Goal: Task Accomplishment & Management: Use online tool/utility

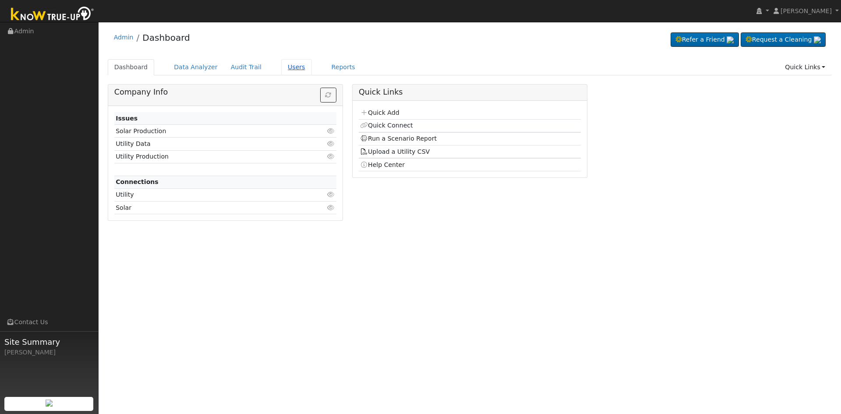
click at [286, 64] on link "Users" at bounding box center [296, 67] width 31 height 16
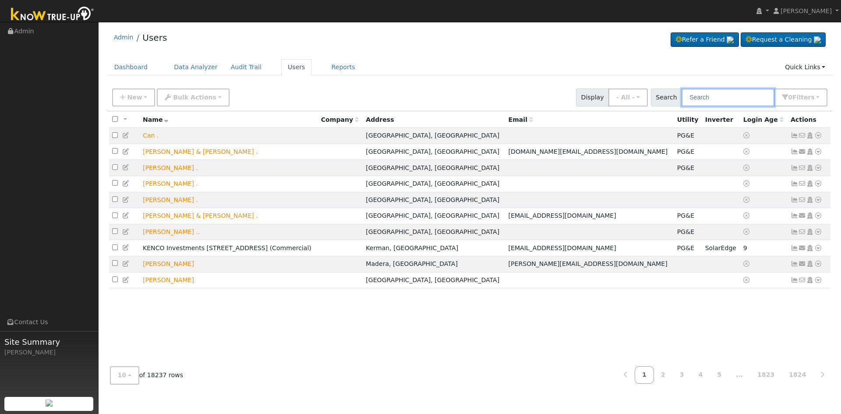
click at [720, 98] on input "text" at bounding box center [727, 97] width 93 height 18
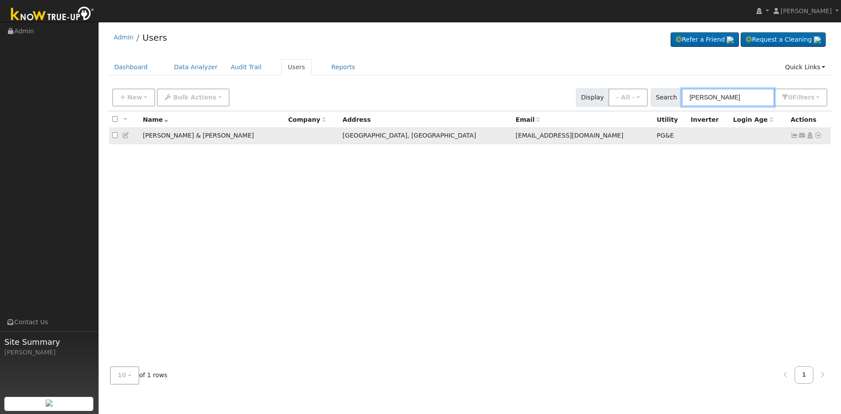
type input "Neil cannon"
click at [819, 136] on icon at bounding box center [818, 135] width 8 height 6
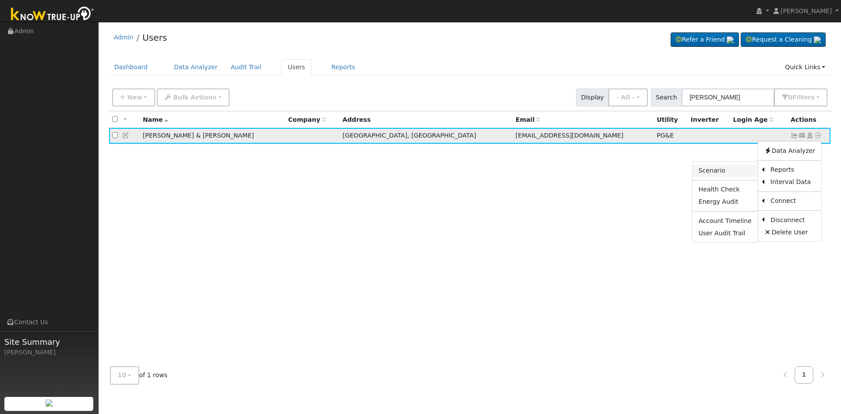
click at [729, 169] on link "Scenario" at bounding box center [724, 171] width 65 height 12
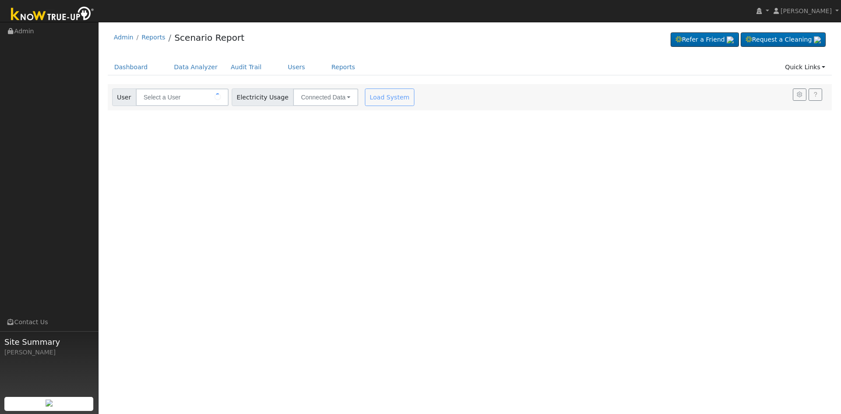
type input "Andrea & Neil Cannon"
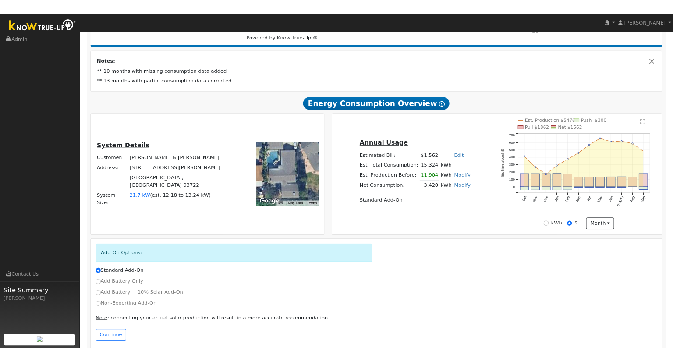
scroll to position [44, 0]
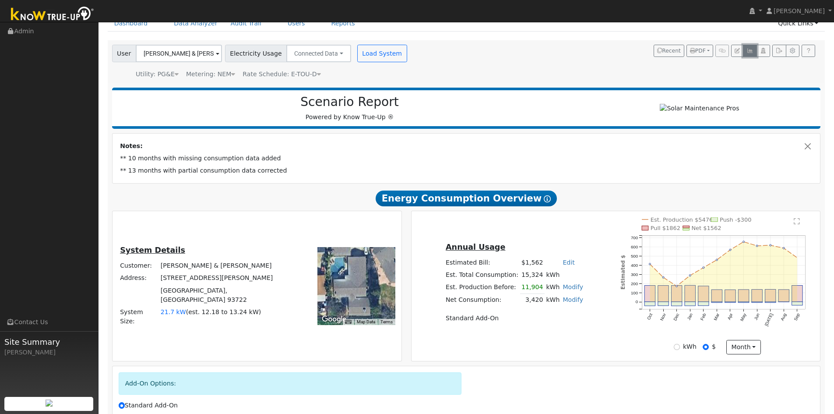
click at [745, 51] on button "button" at bounding box center [750, 51] width 14 height 12
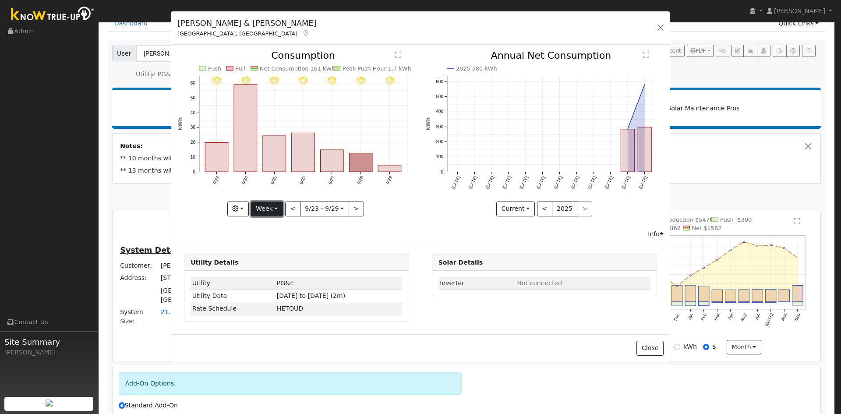
click at [271, 206] on button "Week" at bounding box center [267, 208] width 32 height 15
click at [272, 251] on link "Month" at bounding box center [281, 251] width 61 height 12
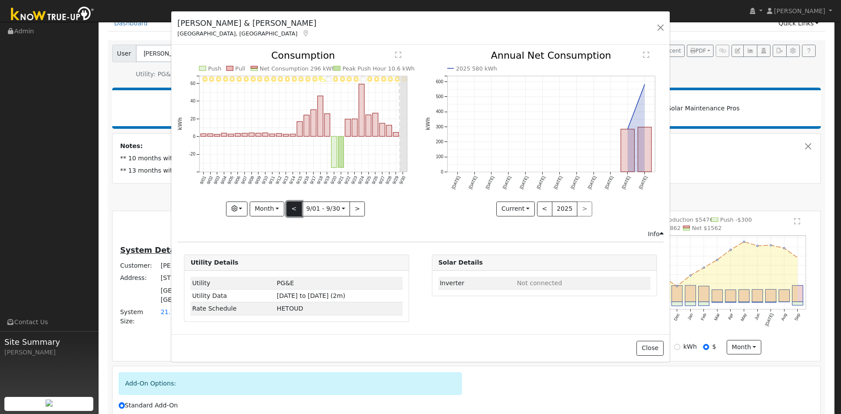
click at [294, 210] on button "<" at bounding box center [293, 208] width 15 height 15
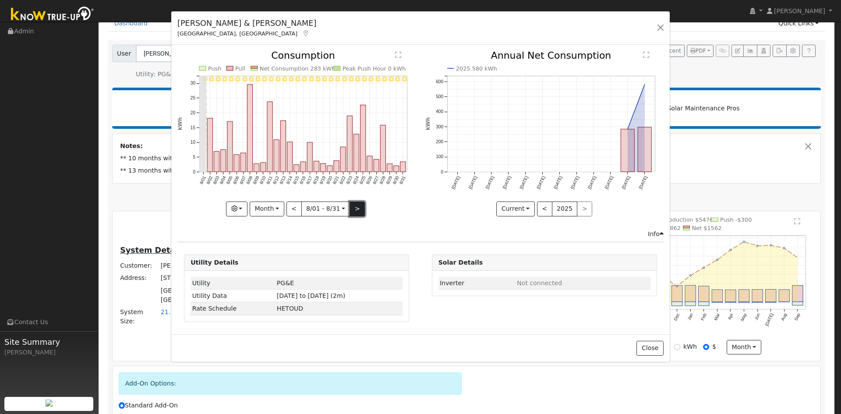
click at [360, 207] on button ">" at bounding box center [356, 208] width 15 height 15
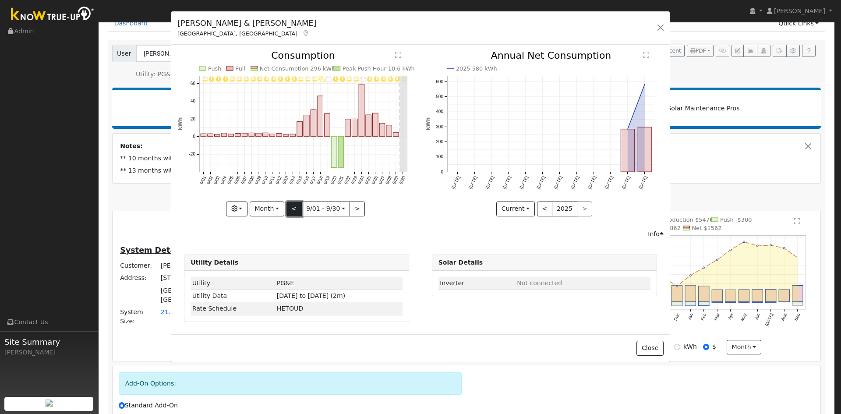
click at [294, 208] on button "<" at bounding box center [293, 208] width 15 height 15
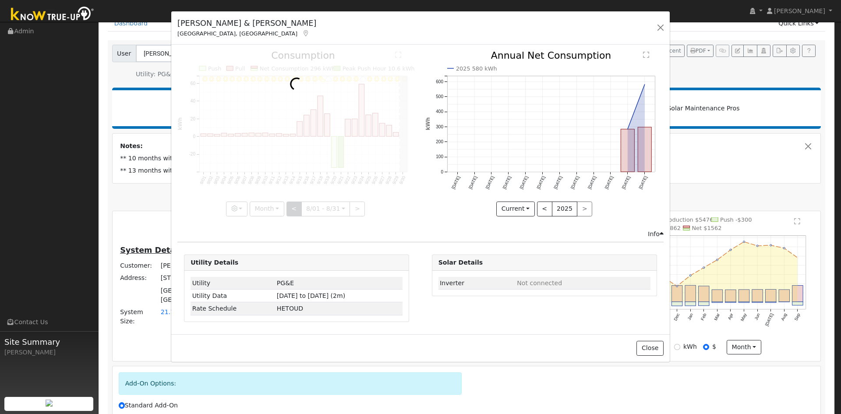
click at [294, 208] on div at bounding box center [296, 133] width 238 height 165
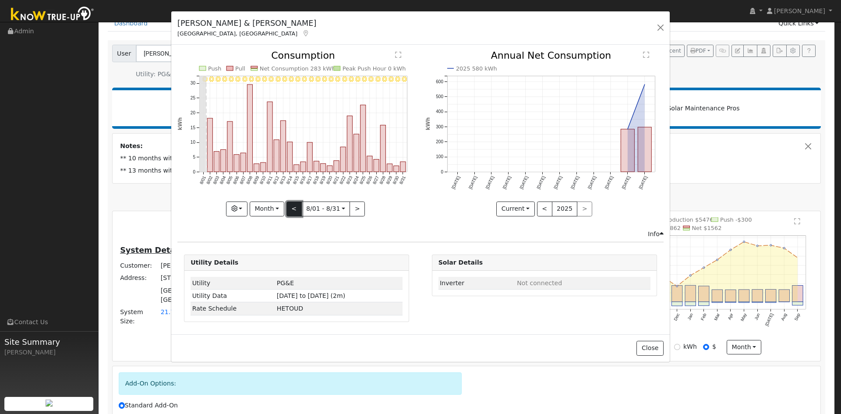
click at [294, 208] on button "<" at bounding box center [293, 208] width 15 height 15
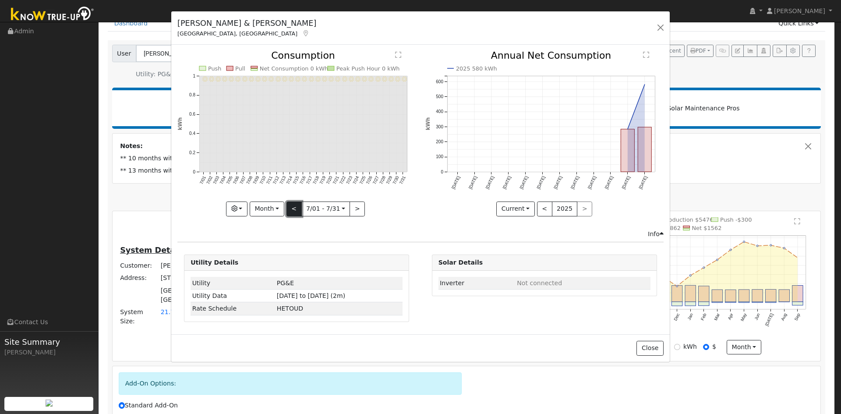
click at [294, 208] on button "<" at bounding box center [293, 208] width 15 height 15
click at [355, 208] on button ">" at bounding box center [356, 208] width 15 height 15
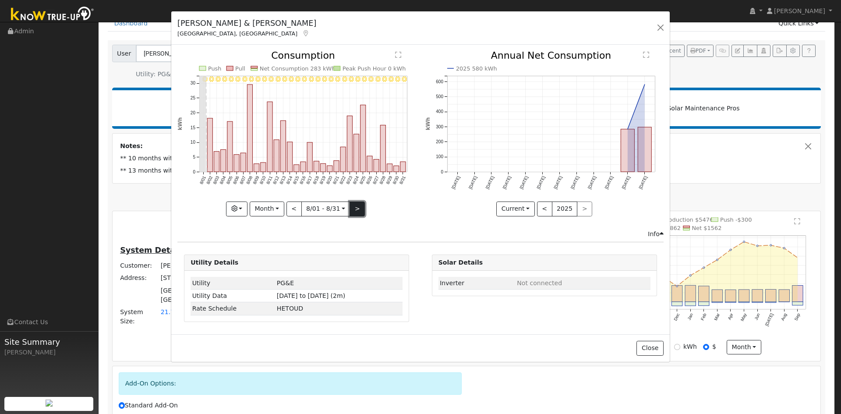
click at [354, 206] on button ">" at bounding box center [356, 208] width 15 height 15
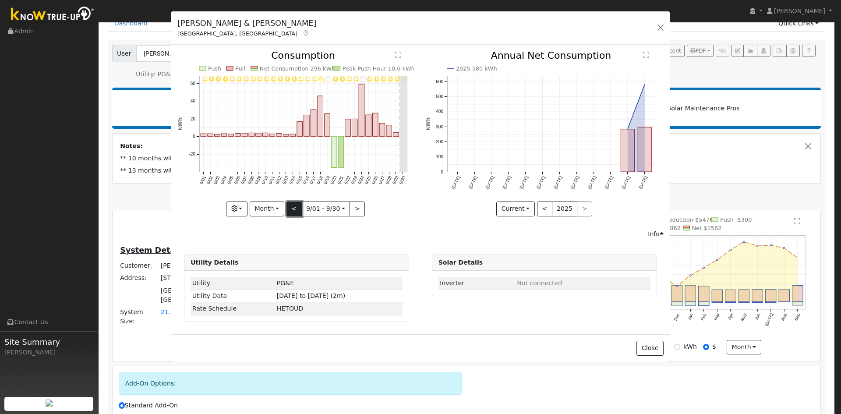
click at [295, 206] on button "<" at bounding box center [293, 208] width 15 height 15
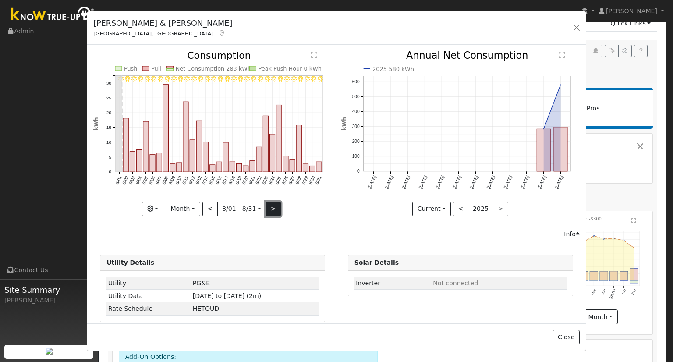
click at [271, 202] on button ">" at bounding box center [272, 208] width 15 height 15
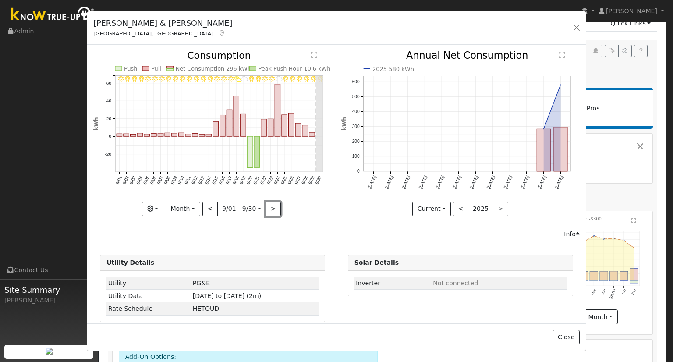
click at [270, 201] on button ">" at bounding box center [272, 208] width 15 height 15
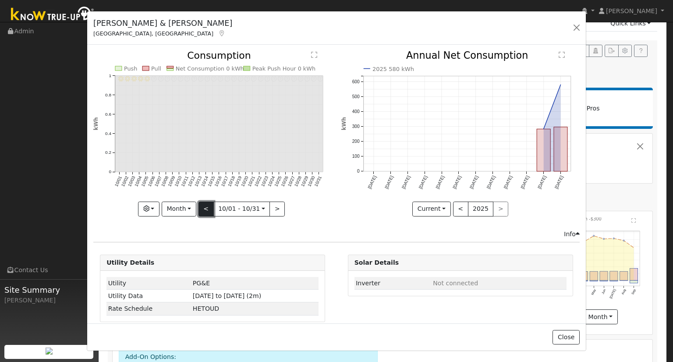
click at [206, 206] on button "<" at bounding box center [205, 208] width 15 height 15
type input "[DATE]"
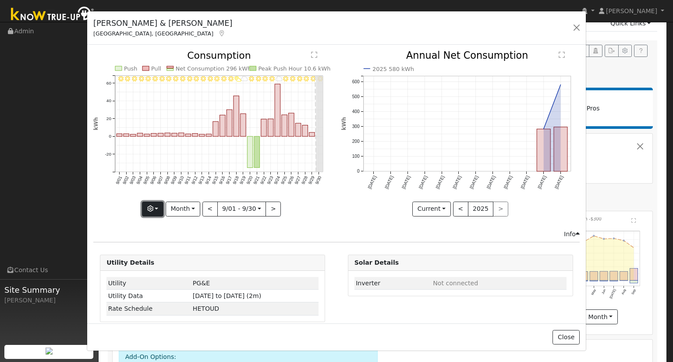
click at [151, 206] on icon "button" at bounding box center [150, 208] width 6 height 6
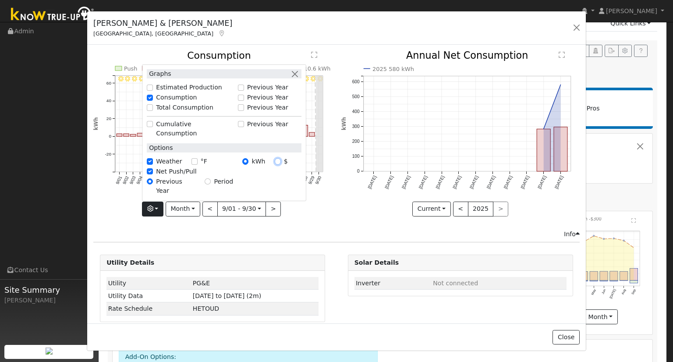
click at [279, 164] on input "$" at bounding box center [278, 161] width 6 height 6
radio input "true"
click at [270, 241] on div "Issue History Date By Flag Comment Type No Issue History 9/30 - Clear 9/29 - Mo…" at bounding box center [336, 184] width 498 height 278
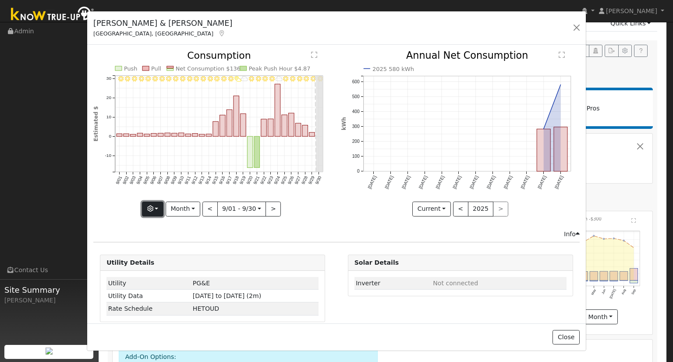
click at [162, 207] on button "button" at bounding box center [152, 208] width 21 height 15
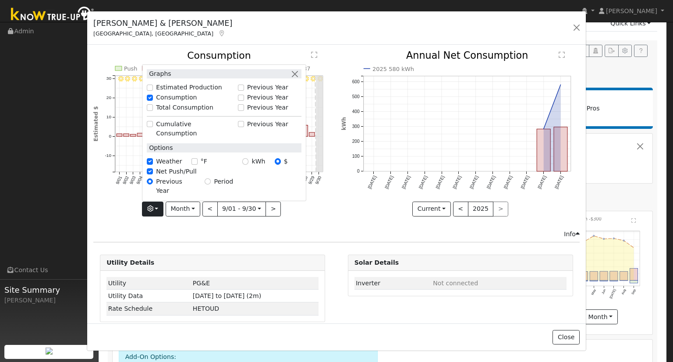
click at [250, 166] on div "kWh" at bounding box center [258, 161] width 32 height 9
click at [249, 166] on div "kWh" at bounding box center [258, 161] width 32 height 9
click at [247, 164] on input "kWh" at bounding box center [245, 161] width 6 height 6
radio input "true"
click at [313, 236] on div "Issue History Date By Flag Comment Type No Issue History 9/30 - Clear 9/29 - Mo…" at bounding box center [336, 184] width 498 height 278
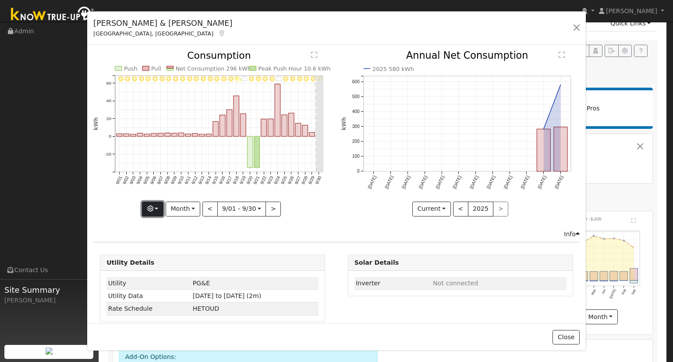
click at [158, 205] on button "button" at bounding box center [152, 208] width 21 height 15
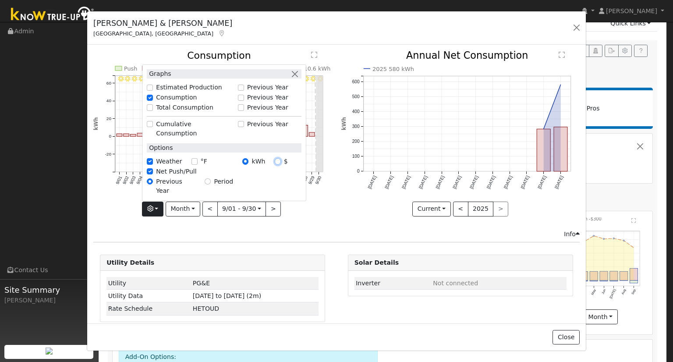
click at [279, 164] on input "$" at bounding box center [278, 161] width 6 height 6
radio input "true"
radio input "false"
click at [275, 235] on div "Info" at bounding box center [336, 233] width 495 height 9
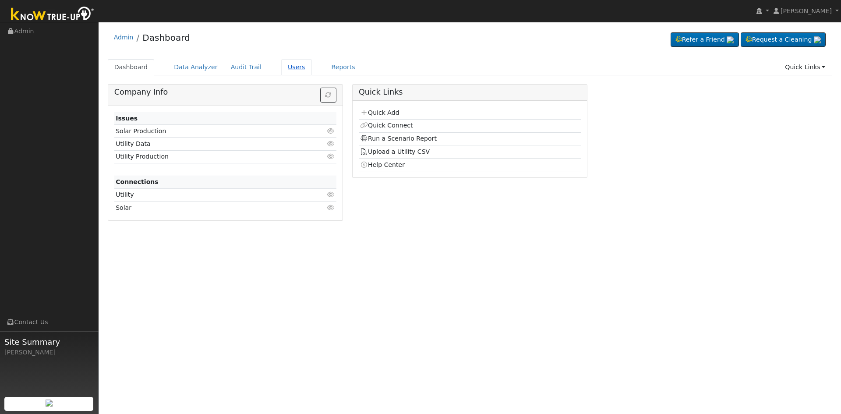
click at [281, 67] on link "Users" at bounding box center [296, 67] width 31 height 16
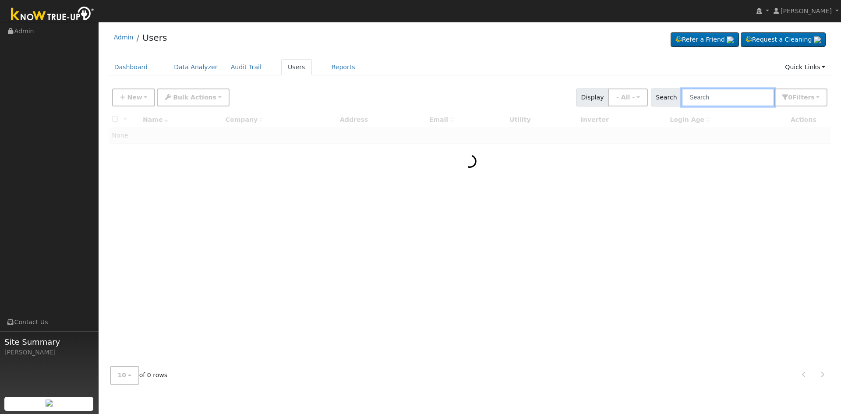
click at [717, 95] on input "text" at bounding box center [727, 97] width 93 height 18
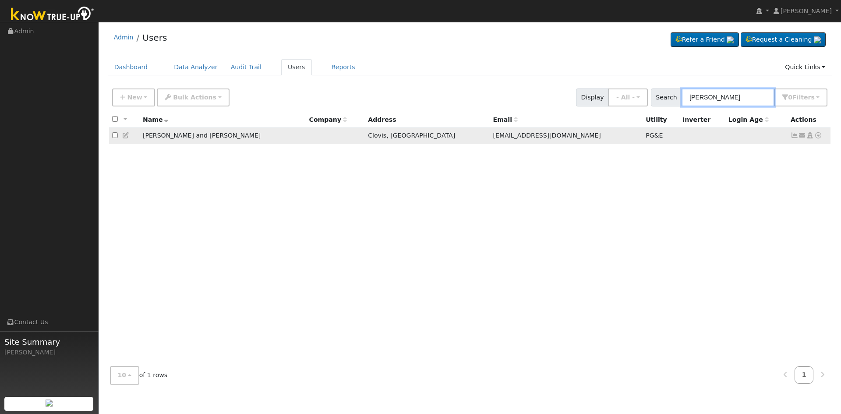
type input "[PERSON_NAME]"
click at [817, 136] on icon at bounding box center [818, 135] width 8 height 6
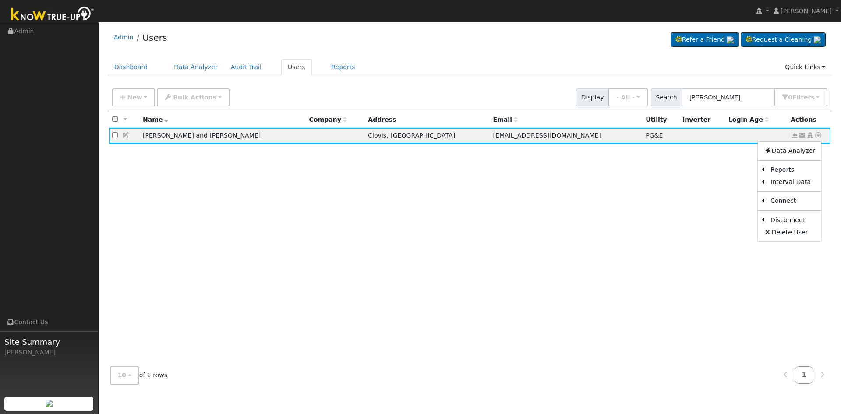
click at [0, 0] on link "Scenario" at bounding box center [0, 0] width 0 height 0
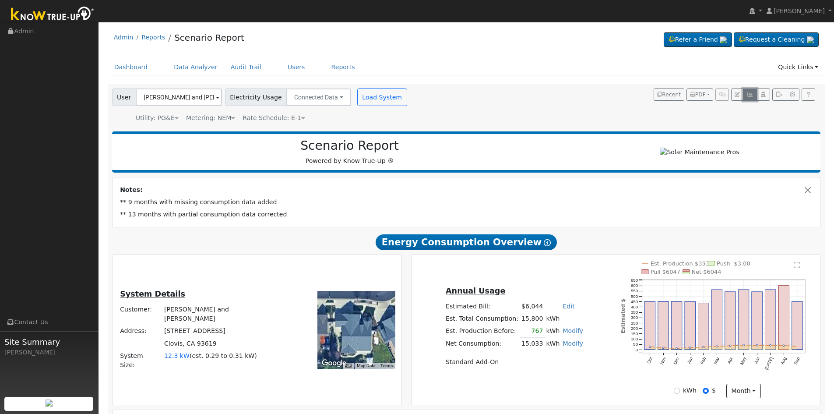
click at [751, 93] on icon "button" at bounding box center [750, 94] width 7 height 5
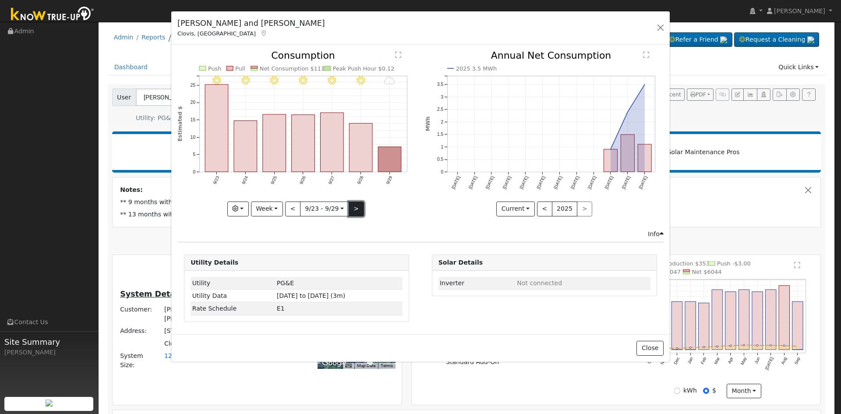
click at [358, 206] on button ">" at bounding box center [356, 208] width 15 height 15
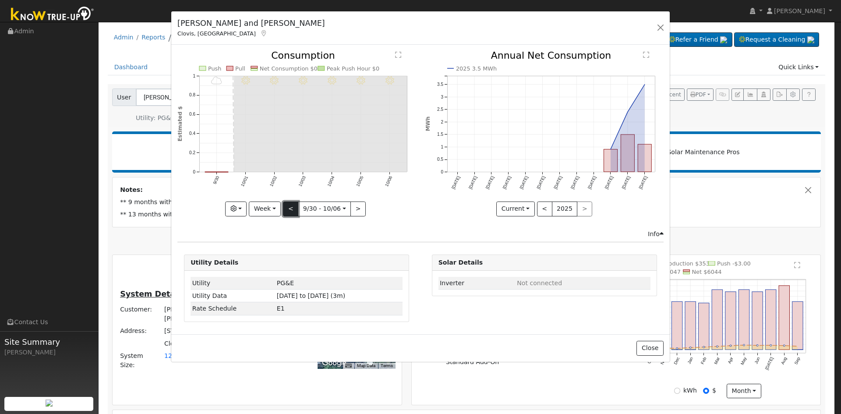
click at [291, 203] on button "<" at bounding box center [290, 208] width 15 height 15
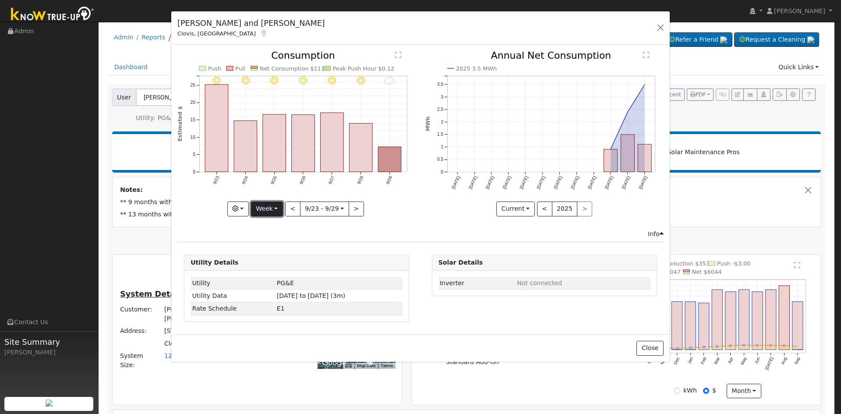
click at [276, 209] on button "Week" at bounding box center [267, 208] width 32 height 15
click at [275, 248] on link "Month" at bounding box center [281, 251] width 61 height 12
type input "[DATE]"
